Goal: Task Accomplishment & Management: Manage account settings

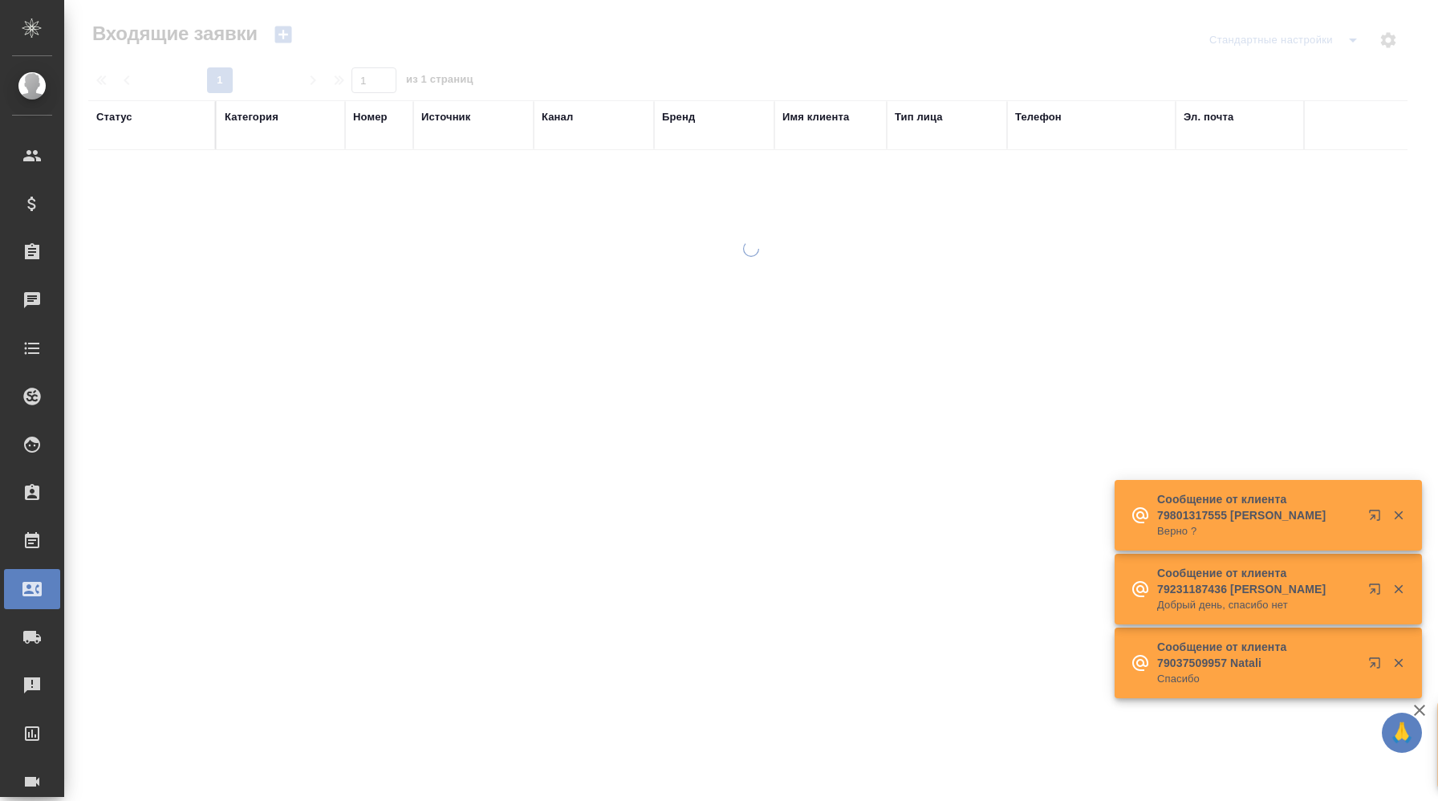
select select "RU"
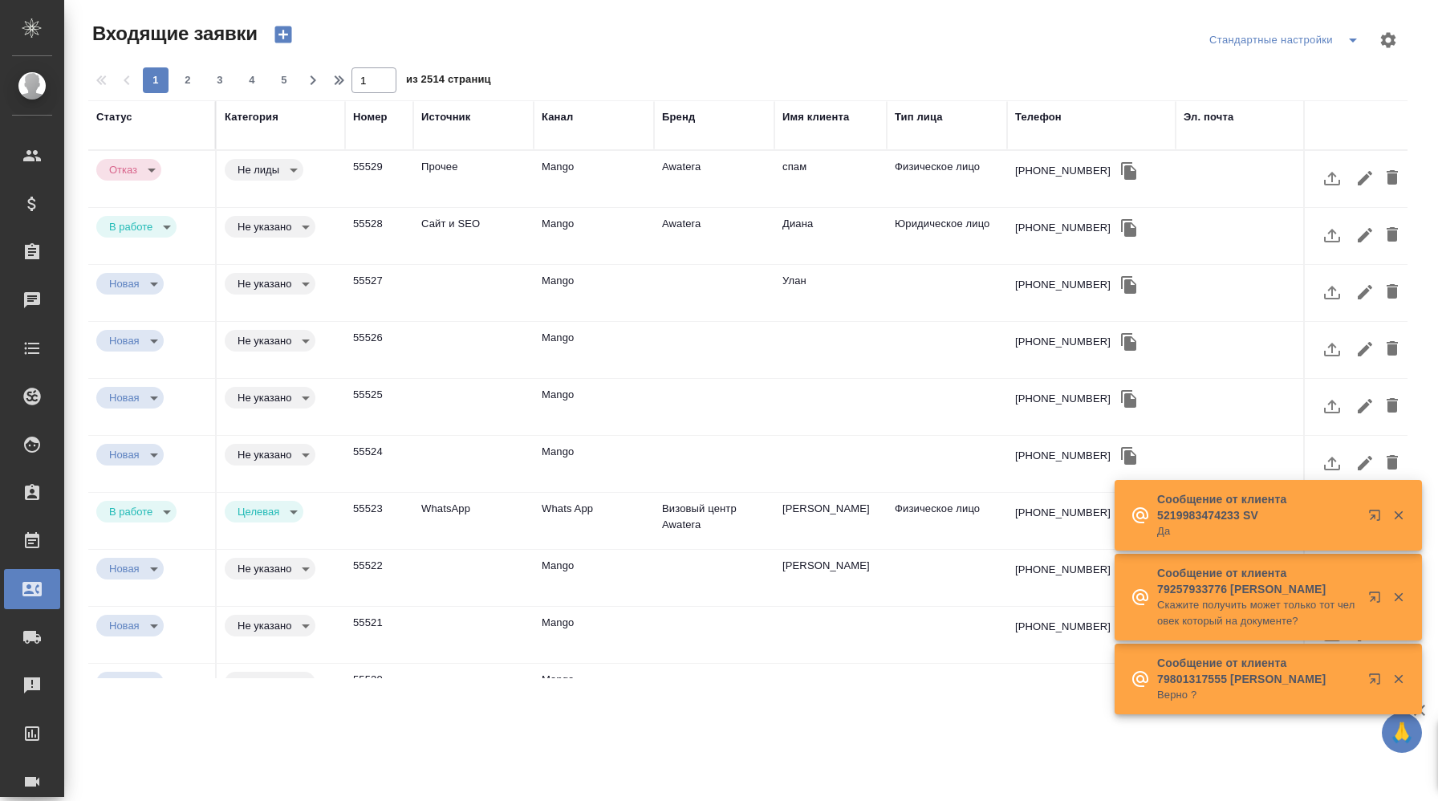
click at [688, 116] on div "Бренд" at bounding box center [678, 117] width 33 height 16
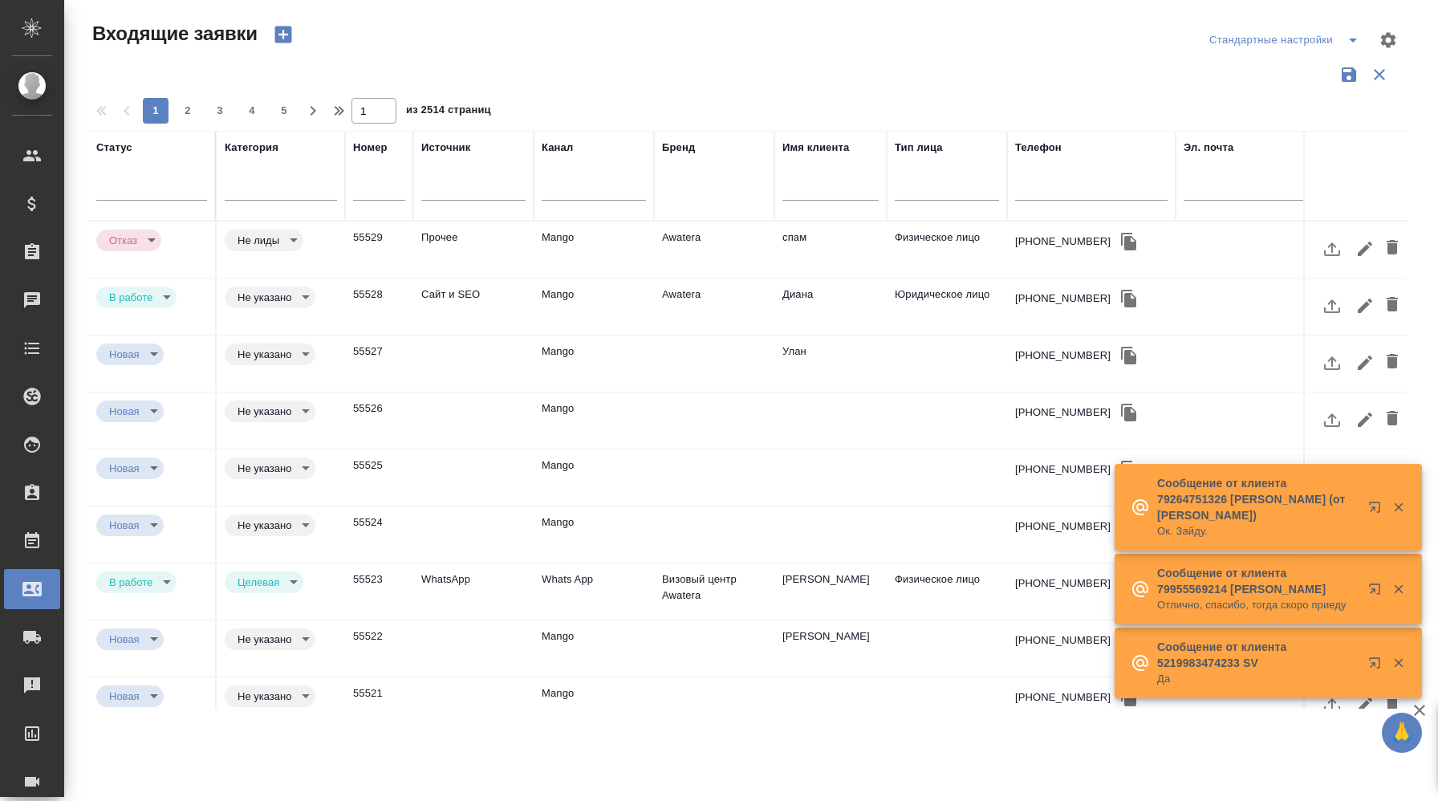
click at [677, 198] on div "Бренд" at bounding box center [714, 176] width 104 height 72
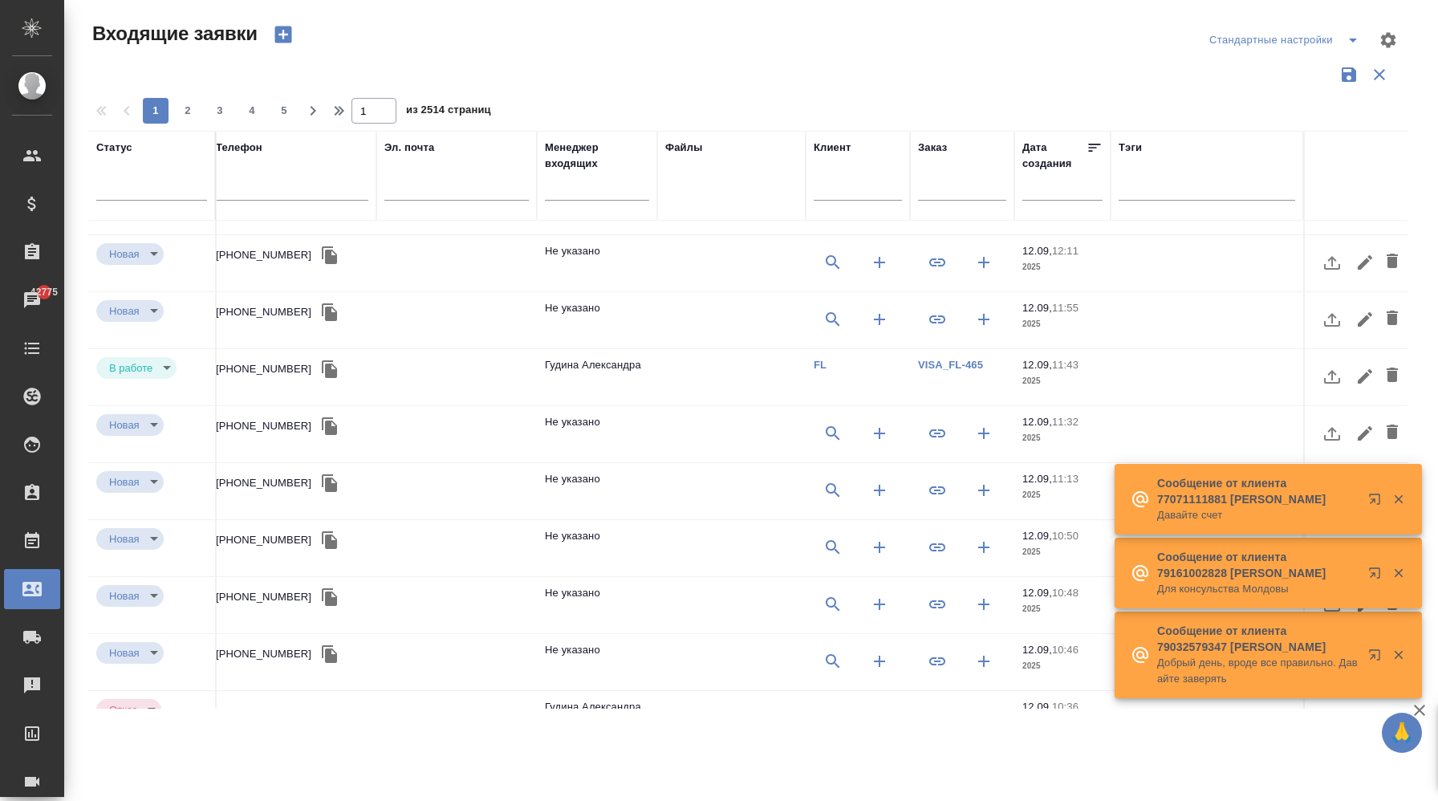
scroll to position [0, 799]
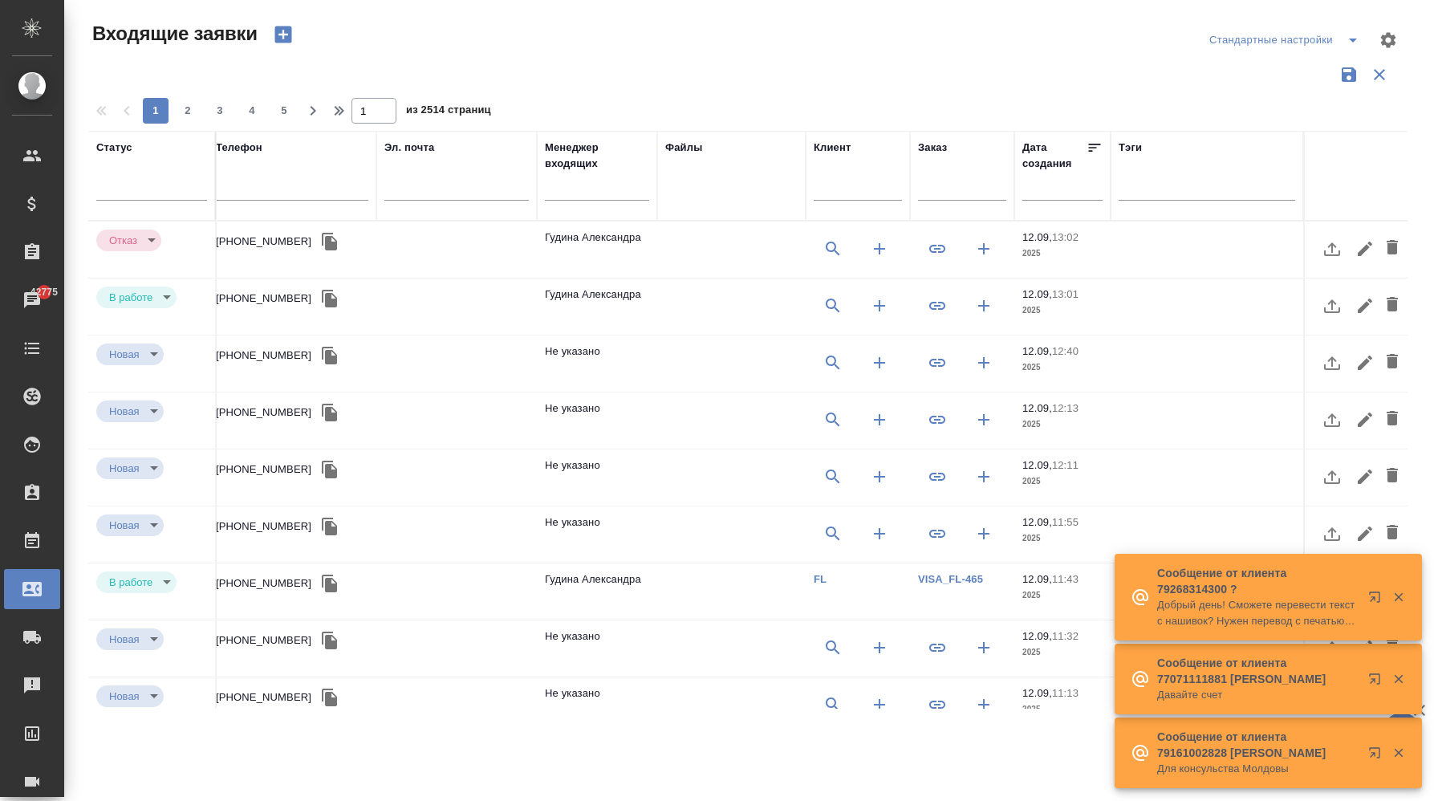
click at [953, 196] on input "text" at bounding box center [962, 190] width 88 height 20
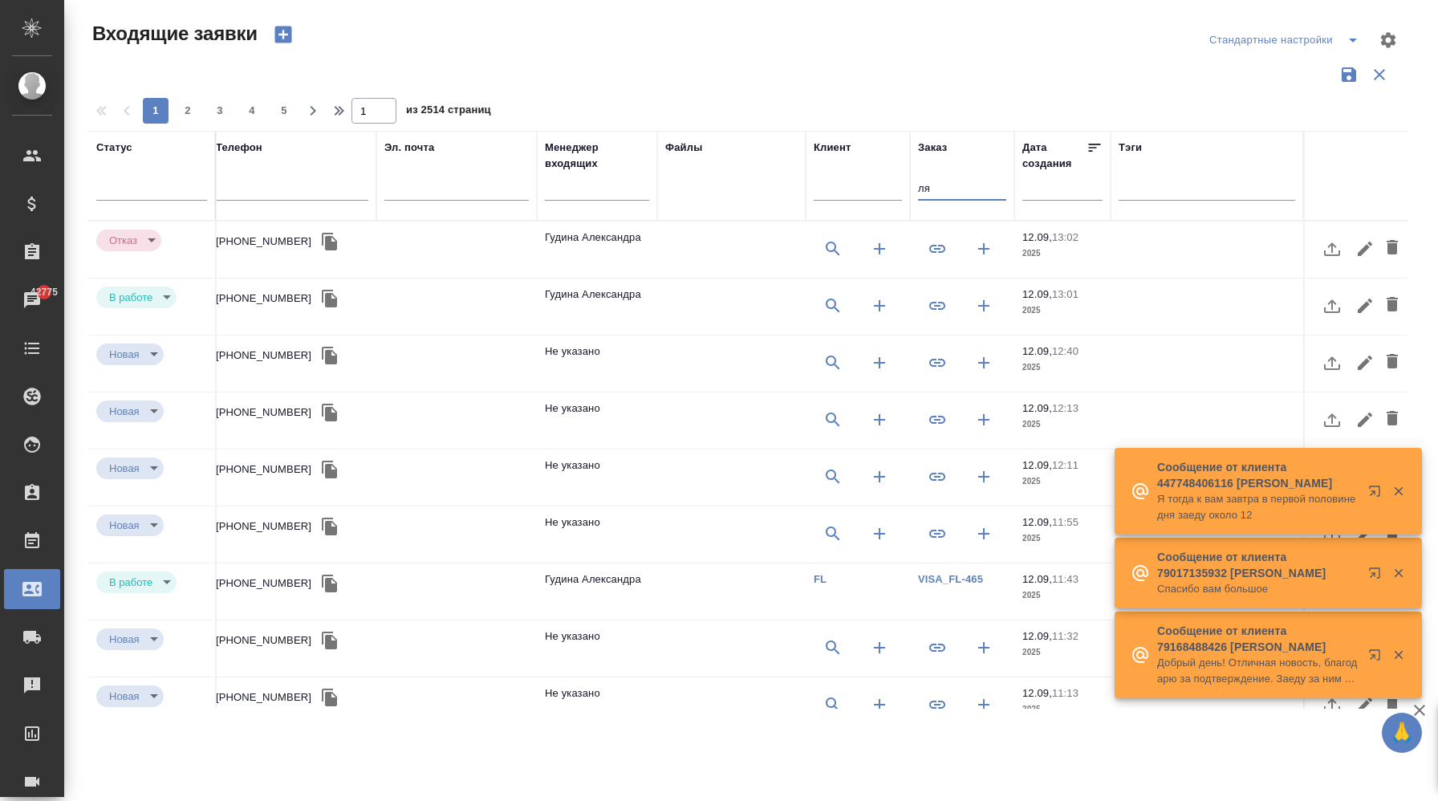
type input "л"
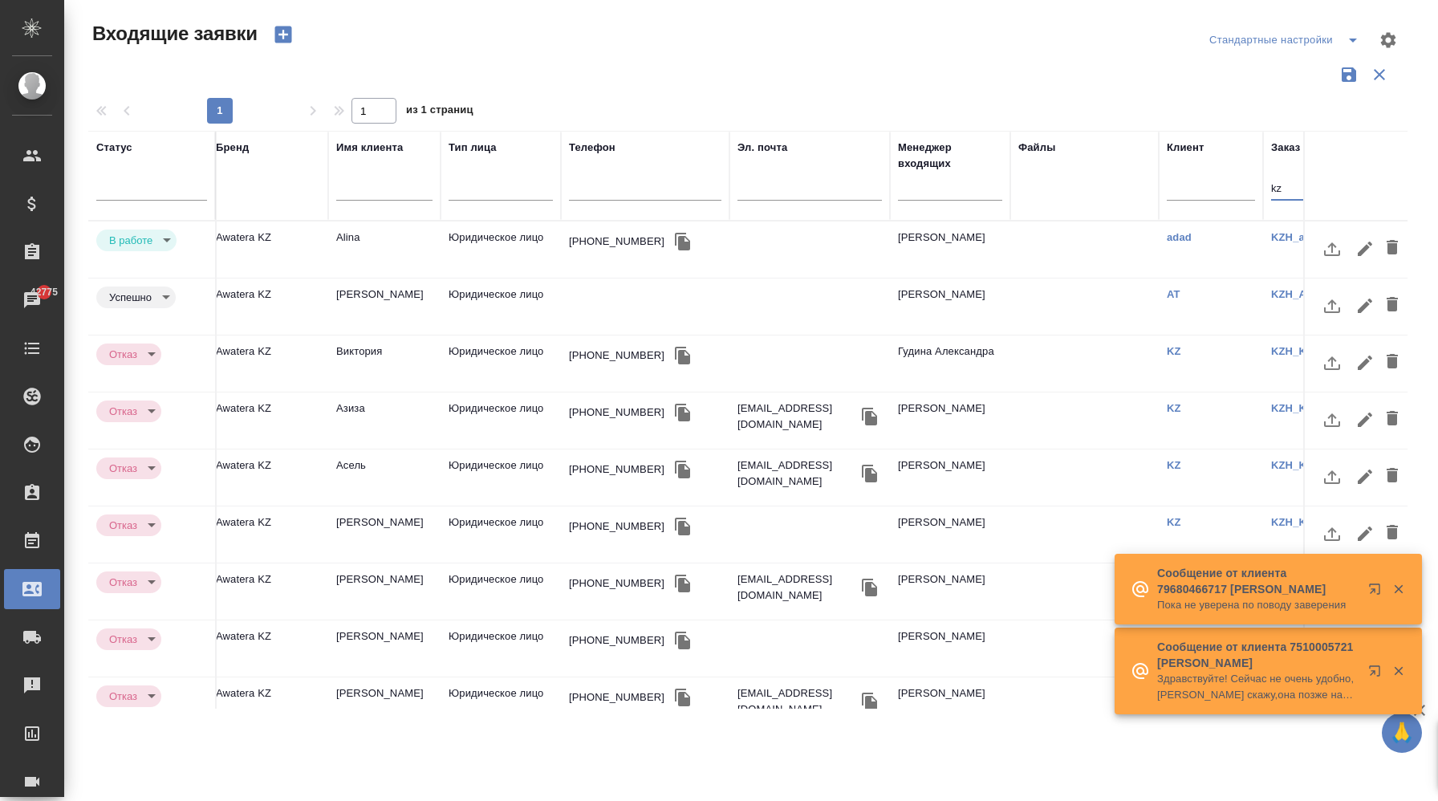
scroll to position [0, 0]
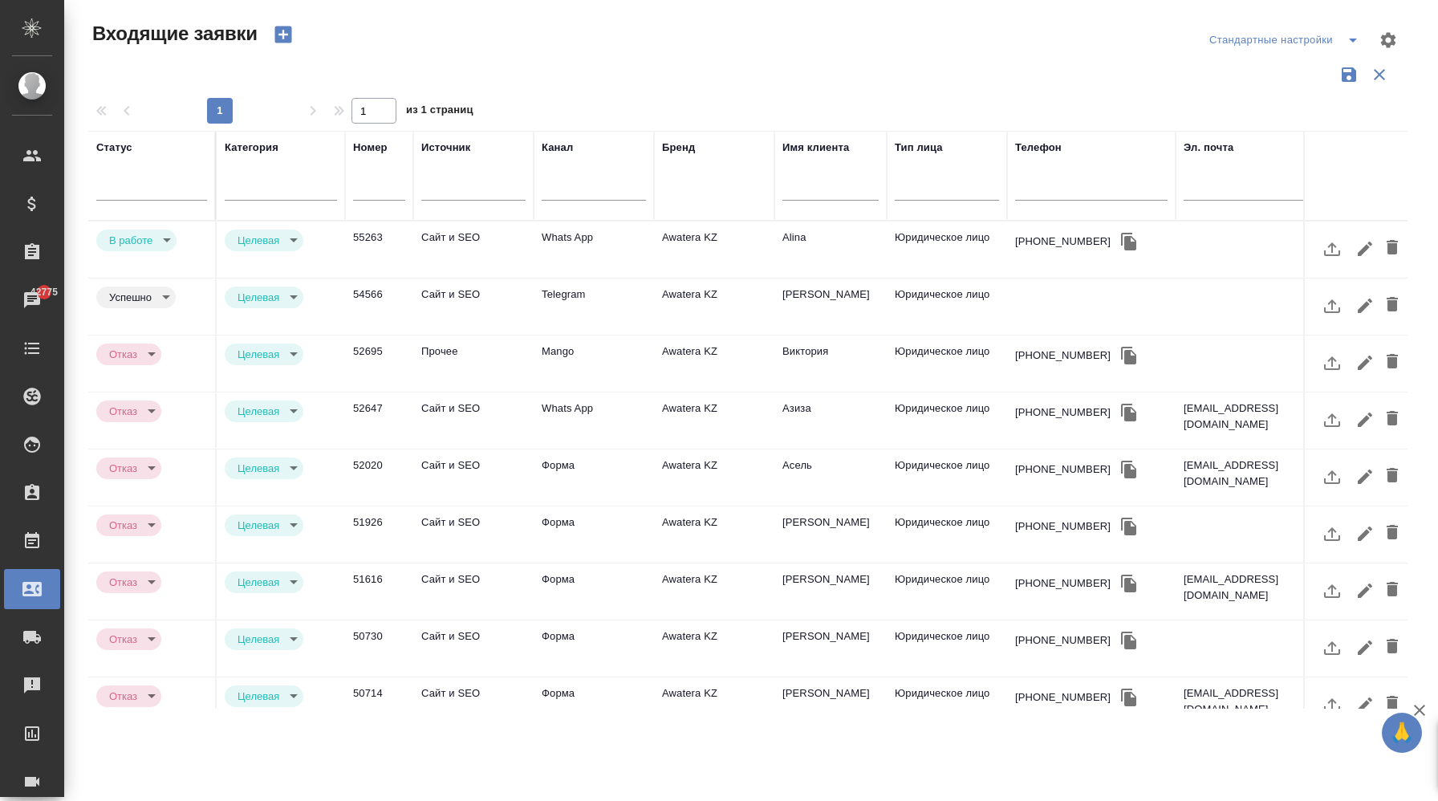
type input "kz"
click at [567, 307] on td "Telegram" at bounding box center [594, 306] width 120 height 56
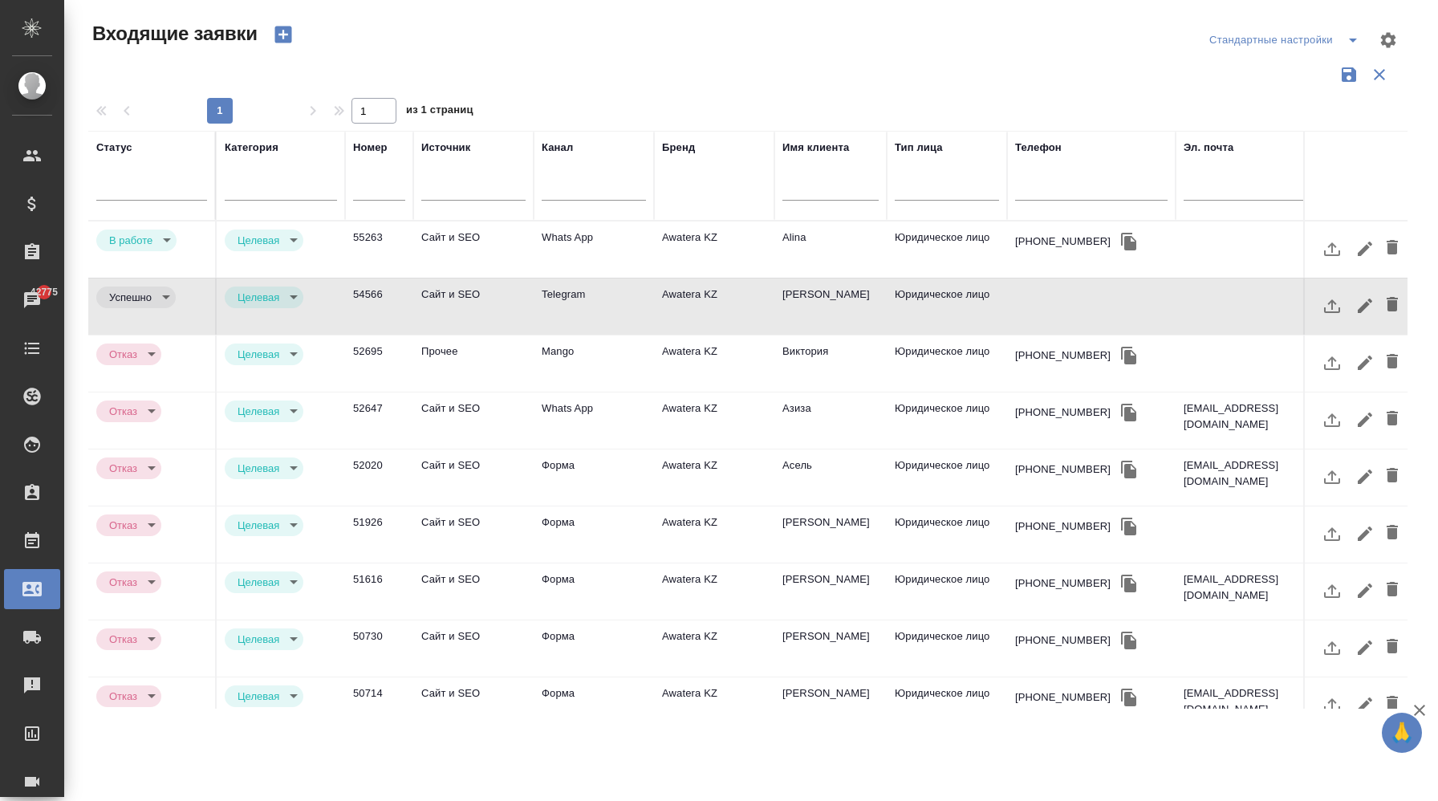
click at [567, 307] on td "Telegram" at bounding box center [594, 306] width 120 height 56
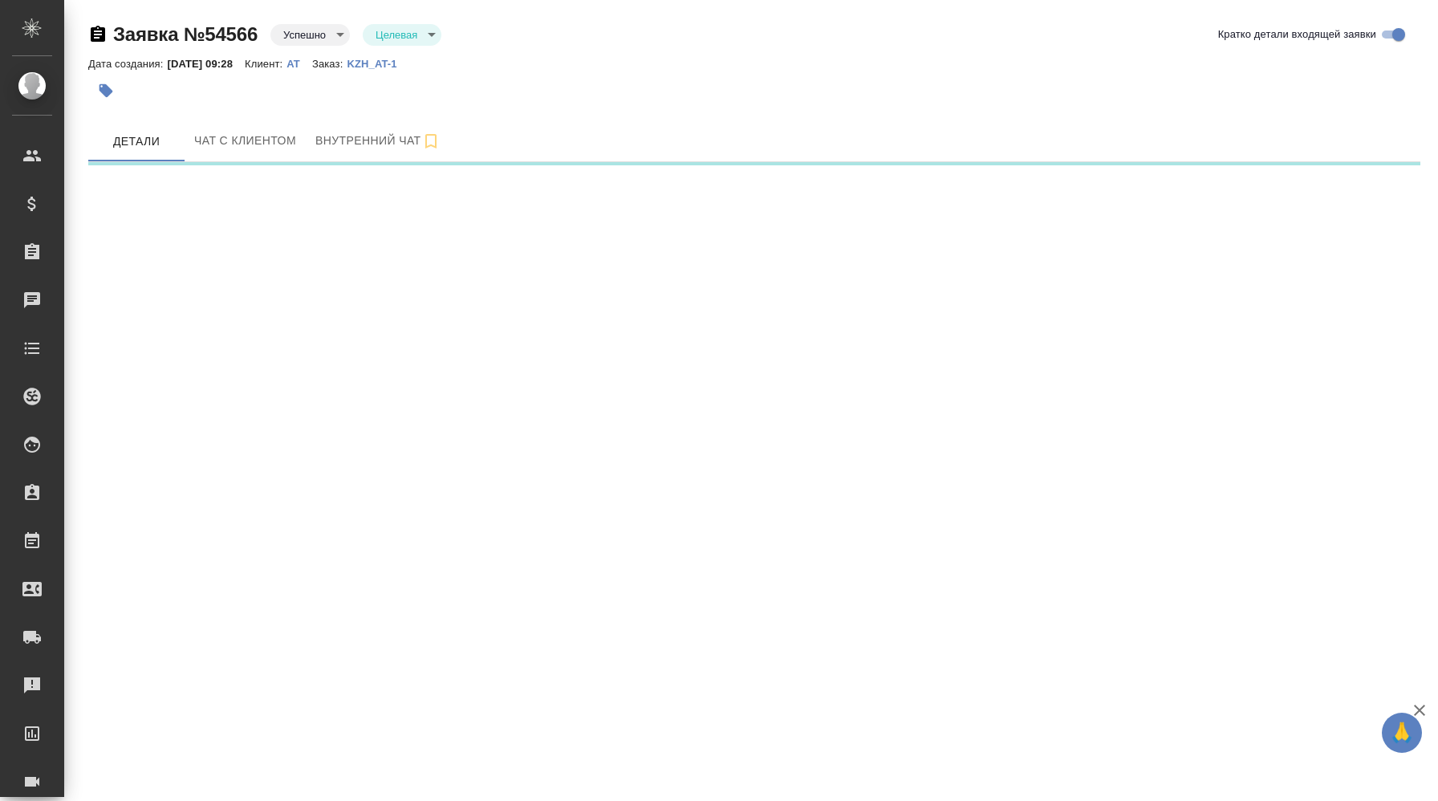
select select "RU"
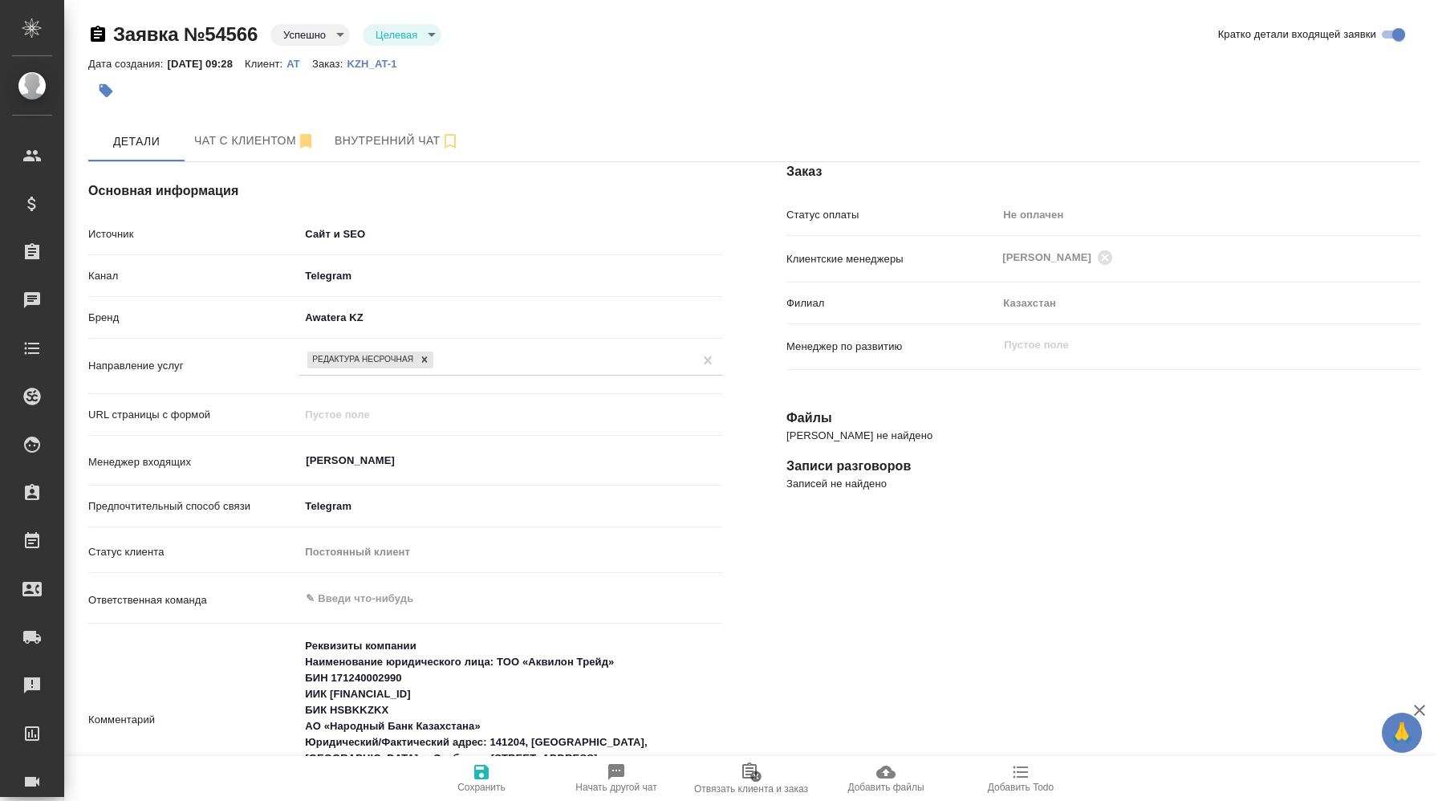
click at [395, 65] on p "KZH_AT-1" at bounding box center [378, 64] width 62 height 12
type textarea "x"
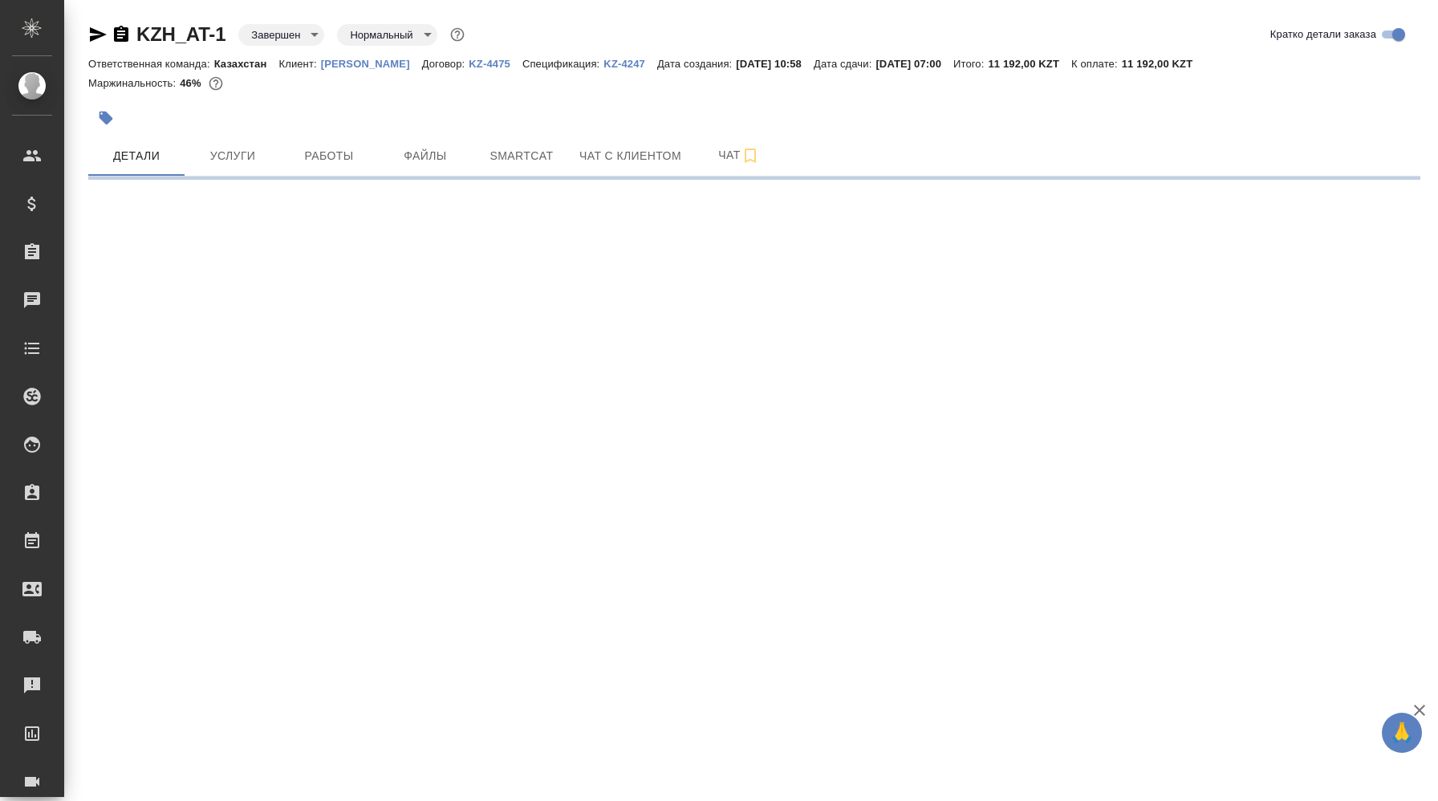
select select "RU"
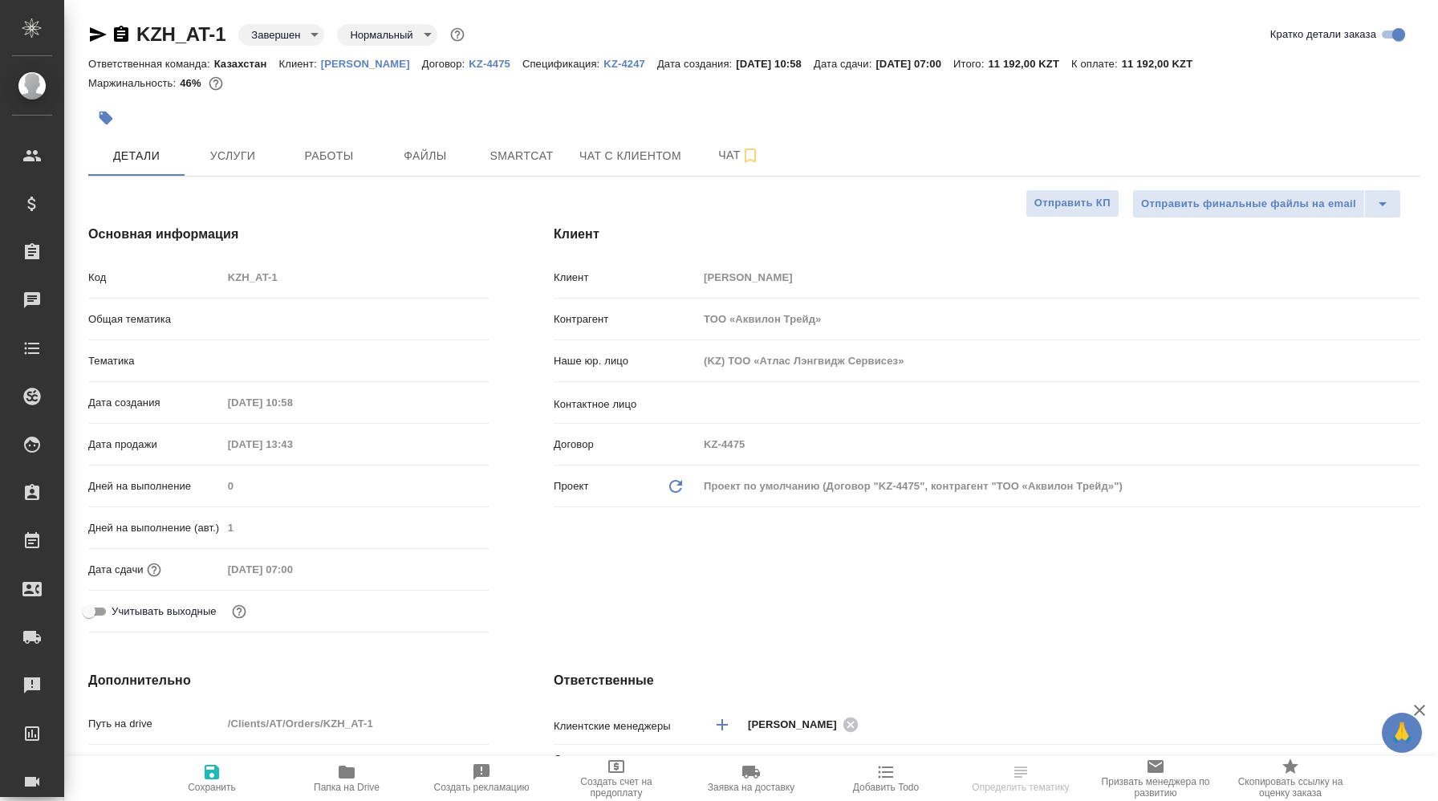
type textarea "x"
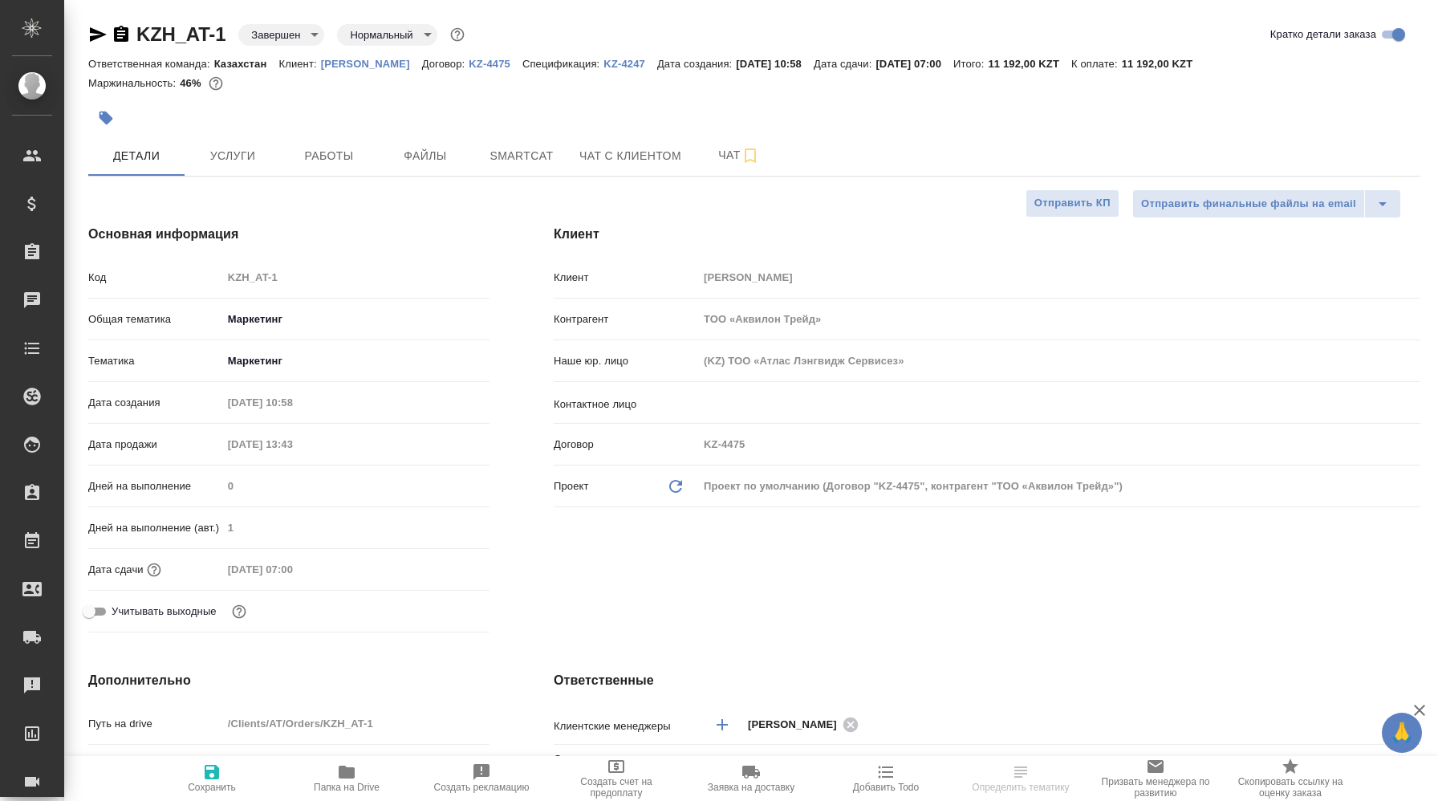
type textarea "x"
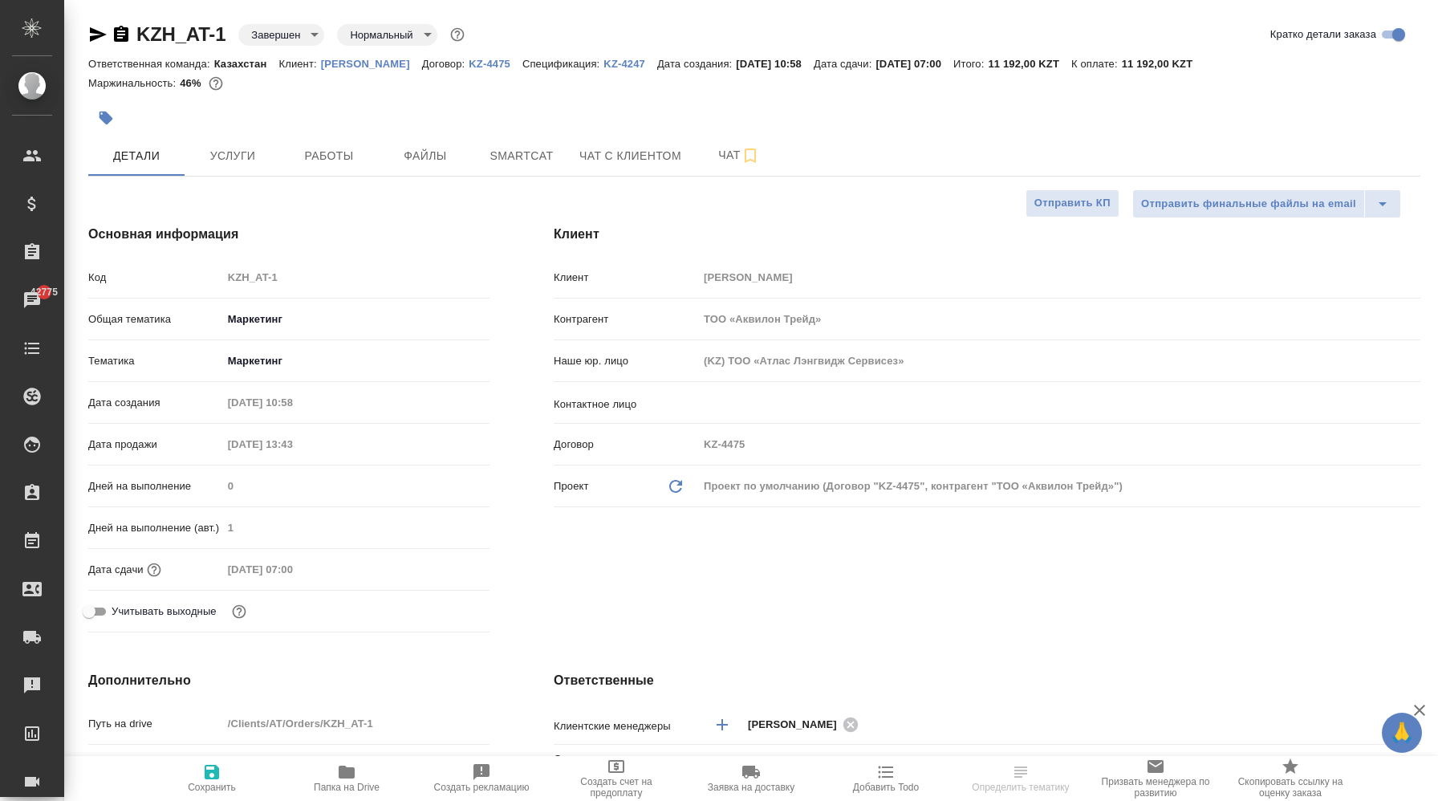
type textarea "x"
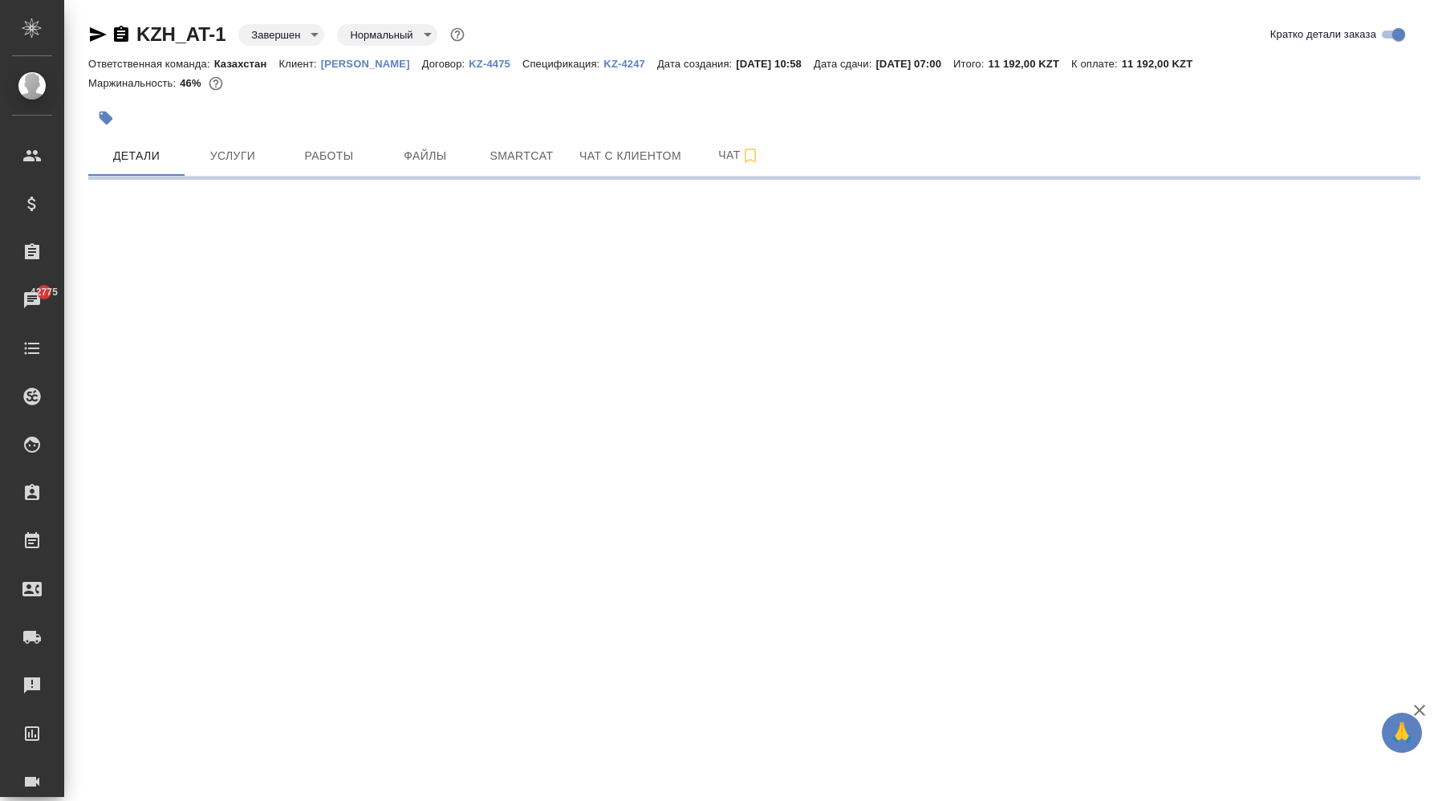
select select "RU"
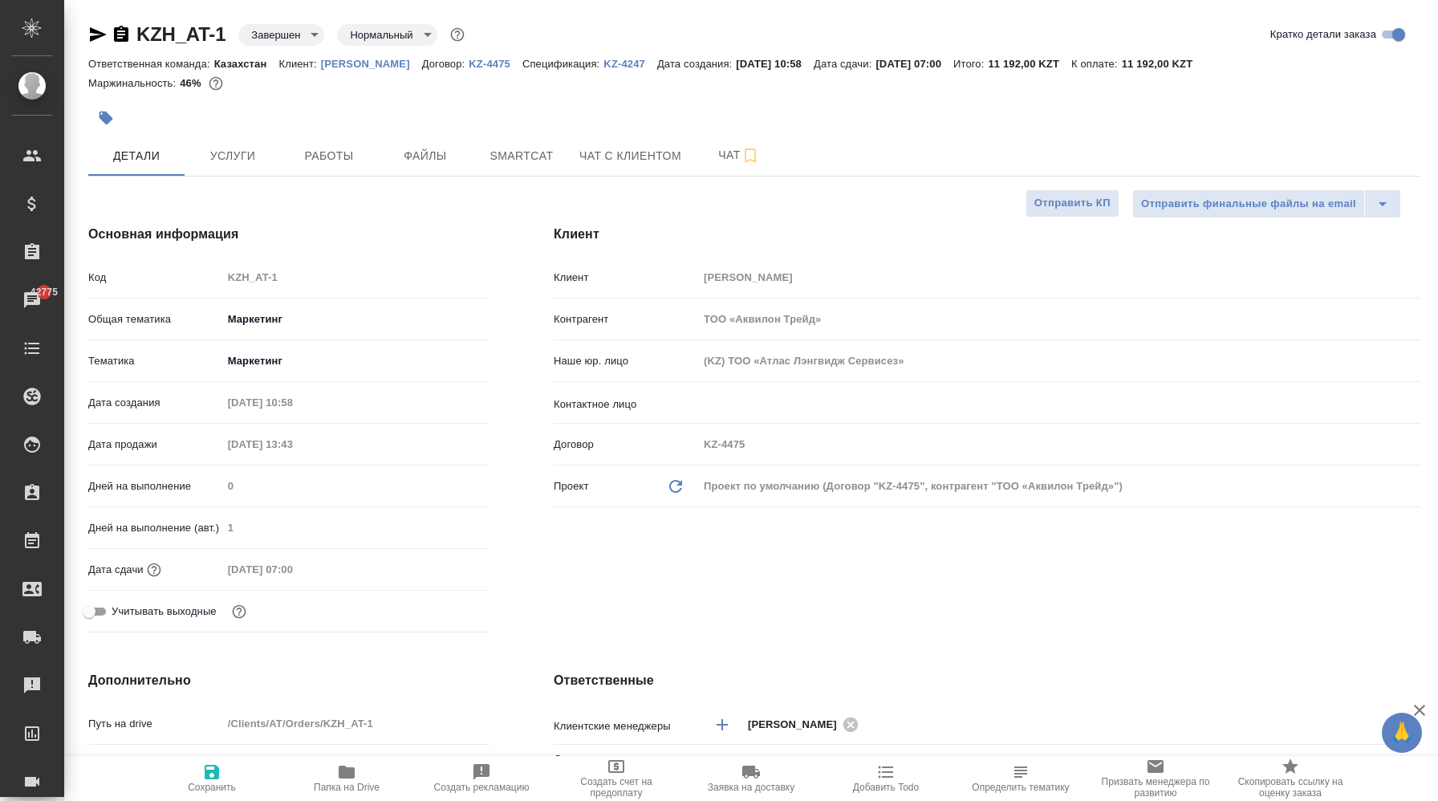
type textarea "x"
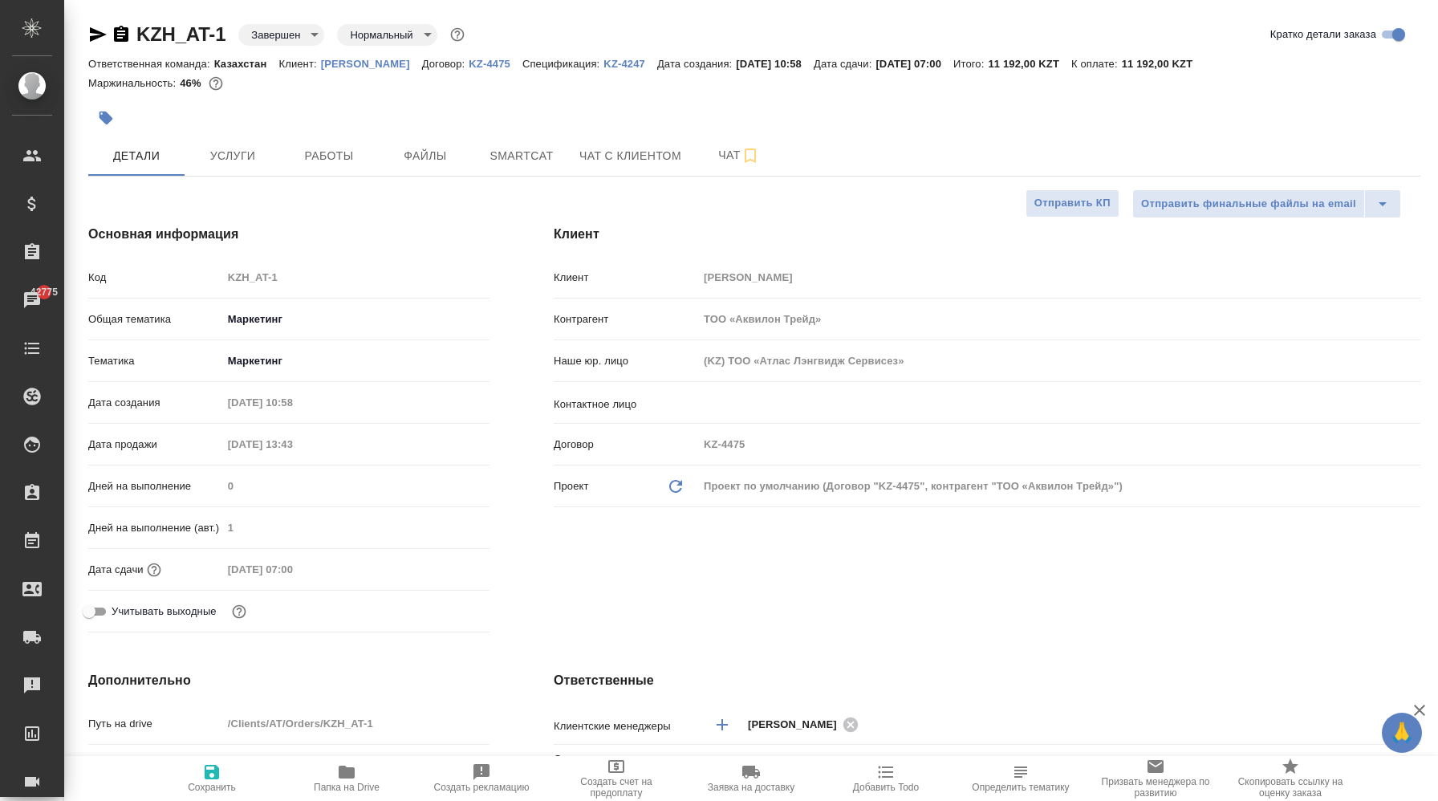
type textarea "x"
